Goal: Information Seeking & Learning: Learn about a topic

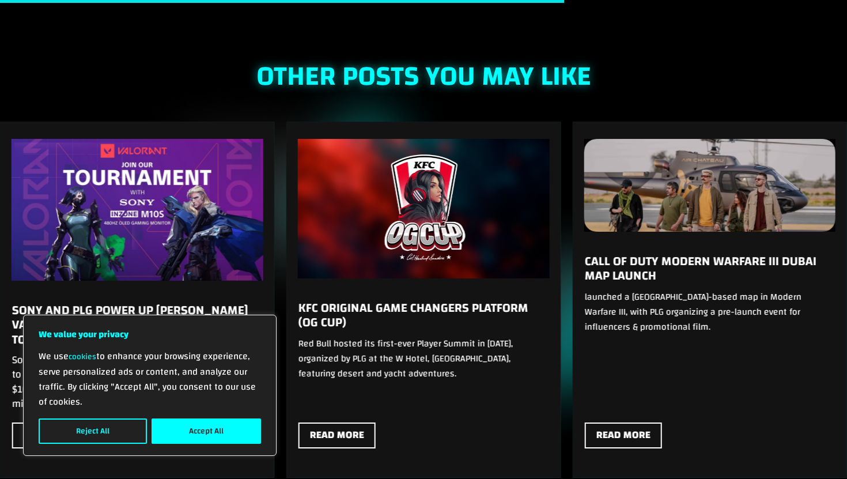
scroll to position [1037, 0]
click at [213, 450] on div "We value your privacy We use cookies to enhance your browsing experience, serve…" at bounding box center [149, 384] width 253 height 141
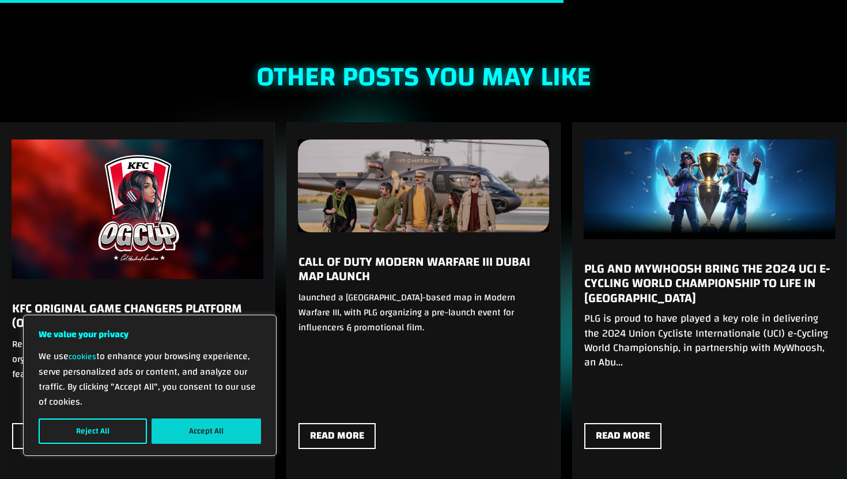
click at [217, 437] on button "Accept All" at bounding box center [205, 430] width 109 height 25
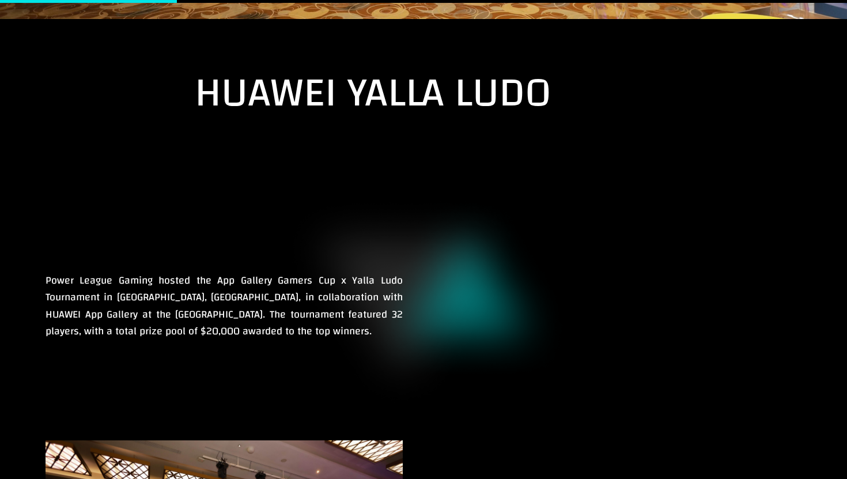
scroll to position [314, 0]
